Goal: Information Seeking & Learning: Learn about a topic

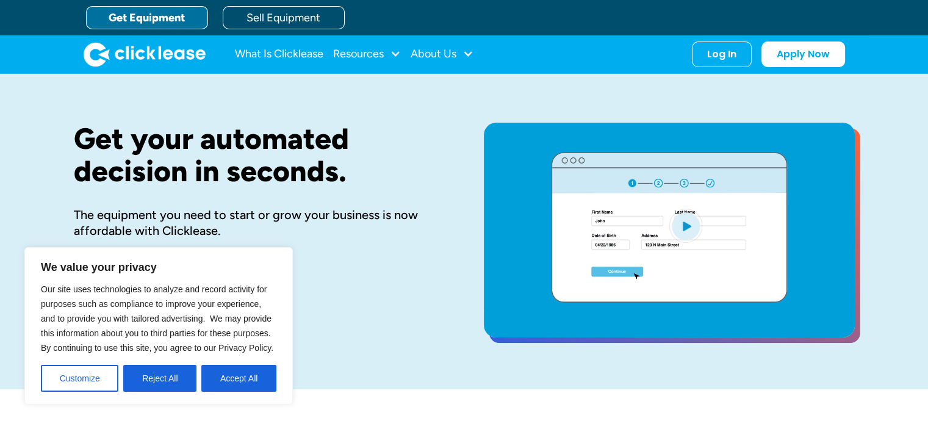
click at [164, 23] on link "Get Equipment" at bounding box center [147, 17] width 122 height 23
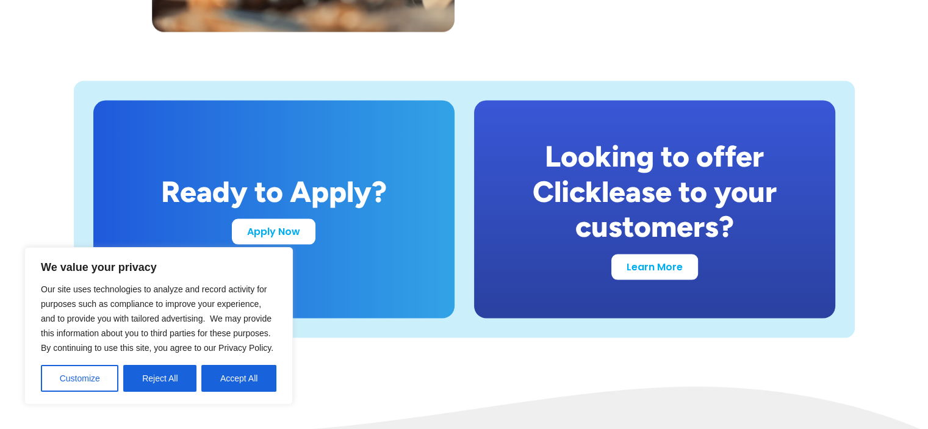
scroll to position [2418, 0]
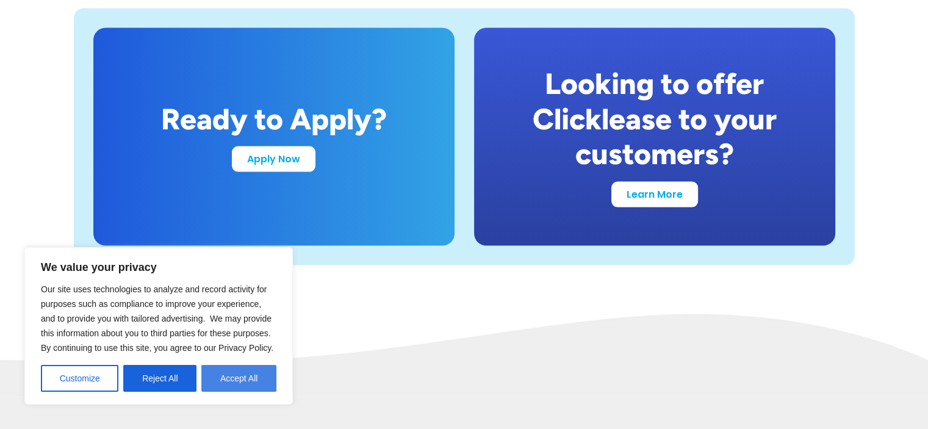
click at [257, 378] on button "Accept All" at bounding box center [238, 378] width 75 height 27
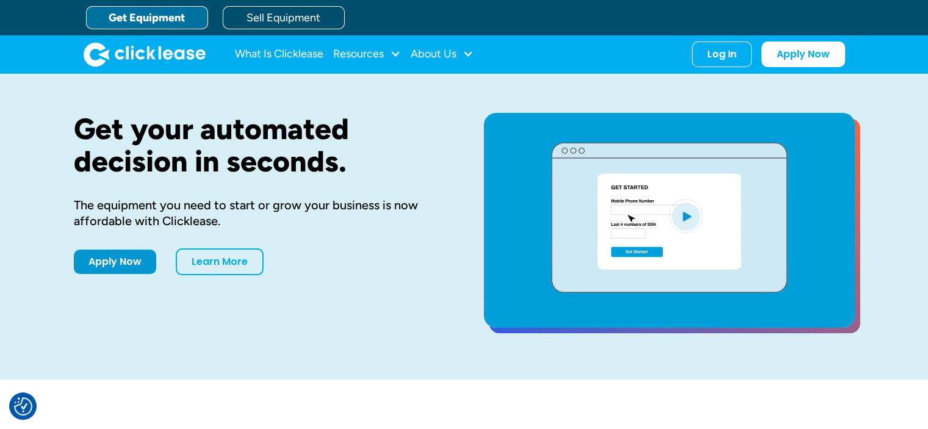
scroll to position [4, 0]
